Goal: Task Accomplishment & Management: Use online tool/utility

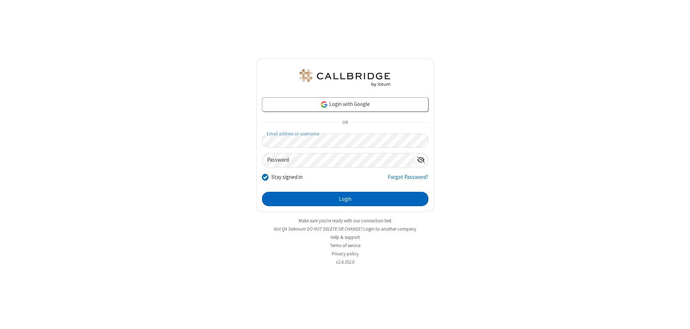
click at [345, 199] on button "Login" at bounding box center [345, 199] width 166 height 14
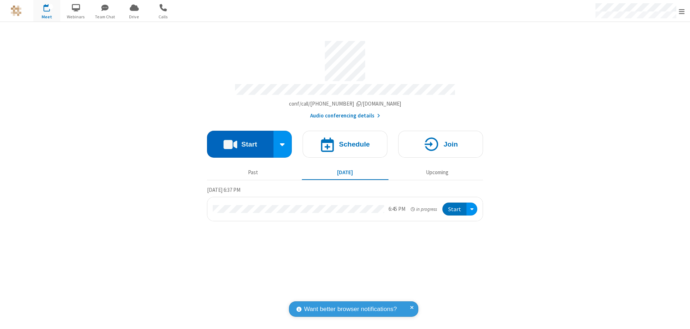
click at [240, 141] on button "Start" at bounding box center [240, 144] width 66 height 27
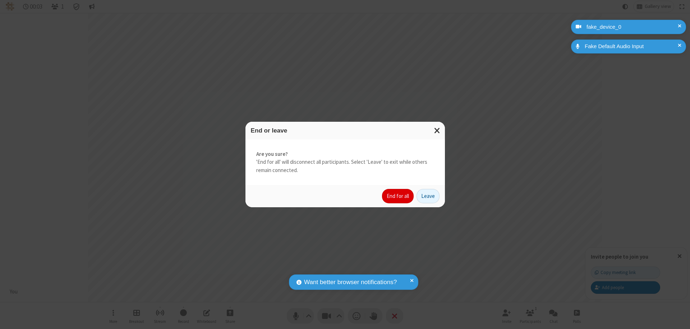
click at [398, 196] on button "End for all" at bounding box center [398, 196] width 32 height 14
